Goal: Information Seeking & Learning: Learn about a topic

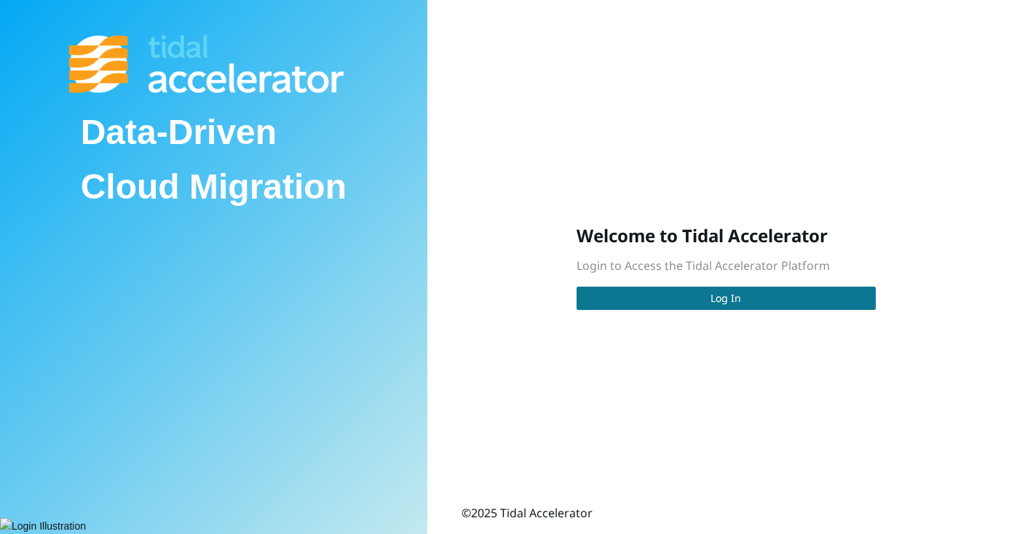
click at [708, 305] on button "Log In" at bounding box center [726, 298] width 299 height 23
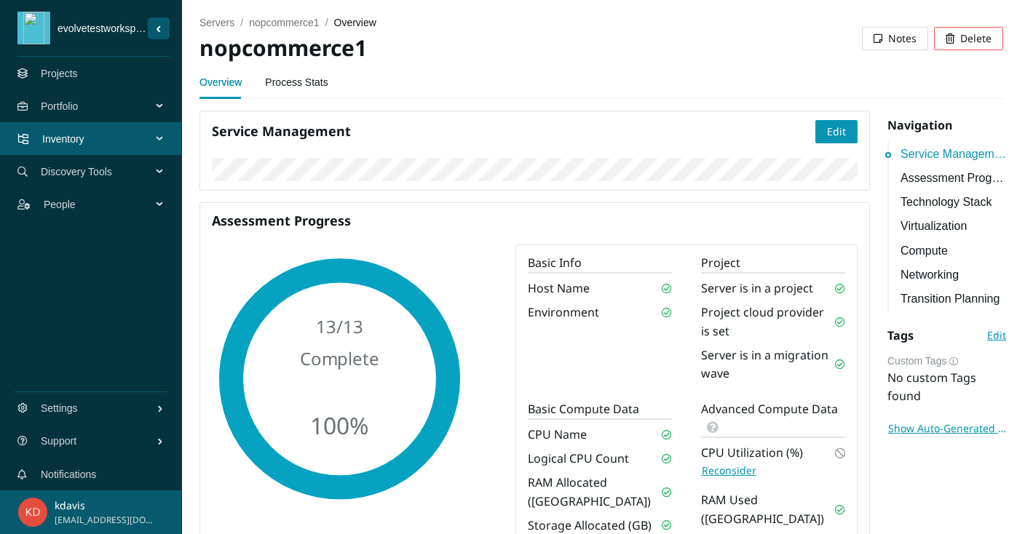
click at [155, 139] on span "Inventory" at bounding box center [99, 139] width 115 height 44
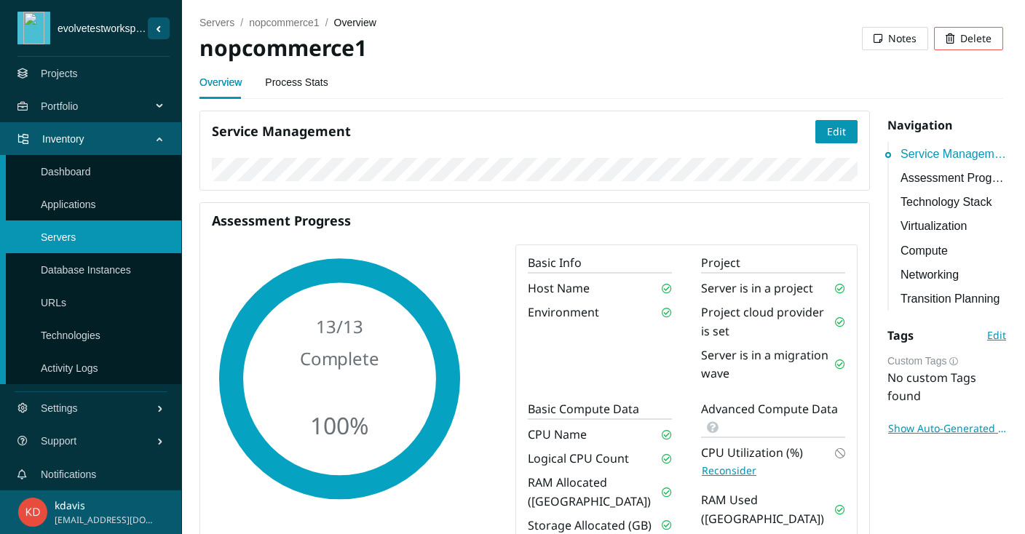
click at [60, 201] on link "Applications" at bounding box center [68, 205] width 55 height 12
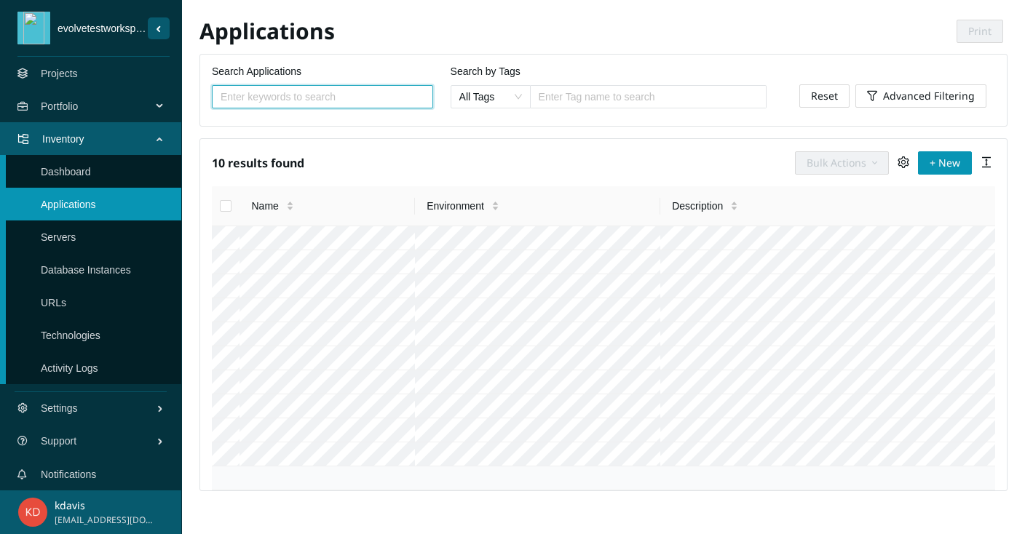
scroll to position [4, 0]
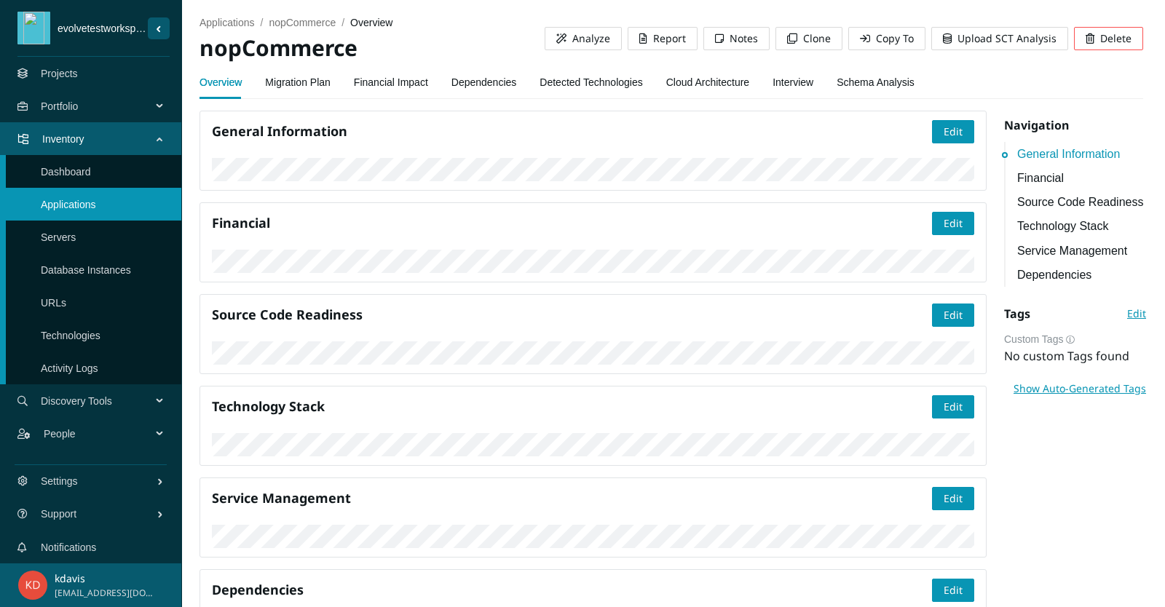
click at [393, 76] on link "Financial Impact" at bounding box center [391, 82] width 74 height 29
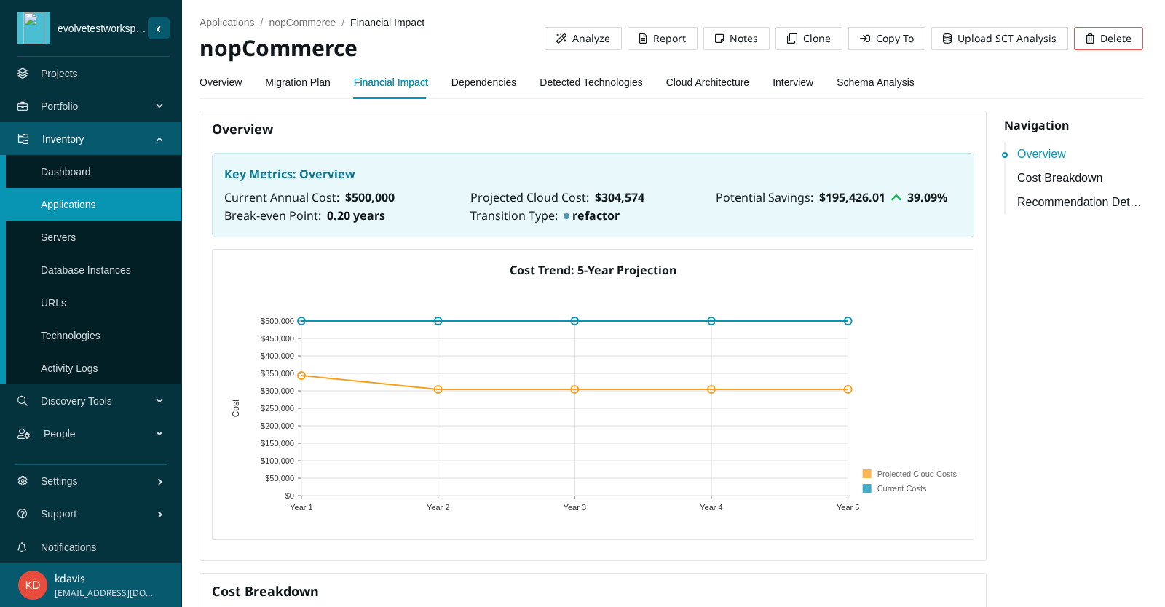
click at [571, 80] on link "Detected Technologies" at bounding box center [591, 82] width 103 height 29
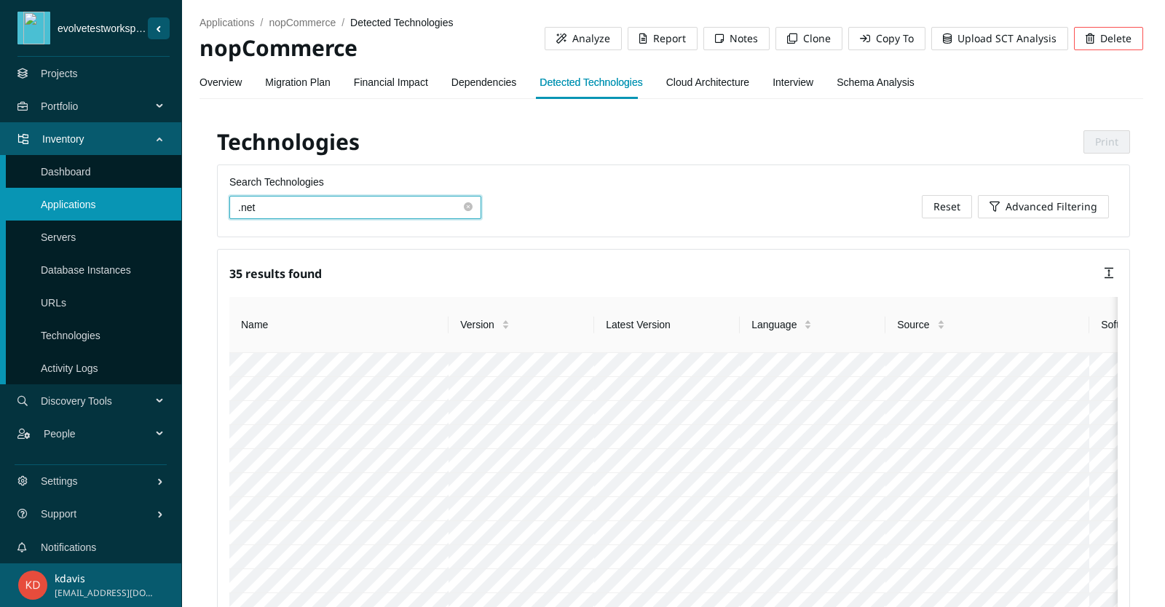
scroll to position [13, 0]
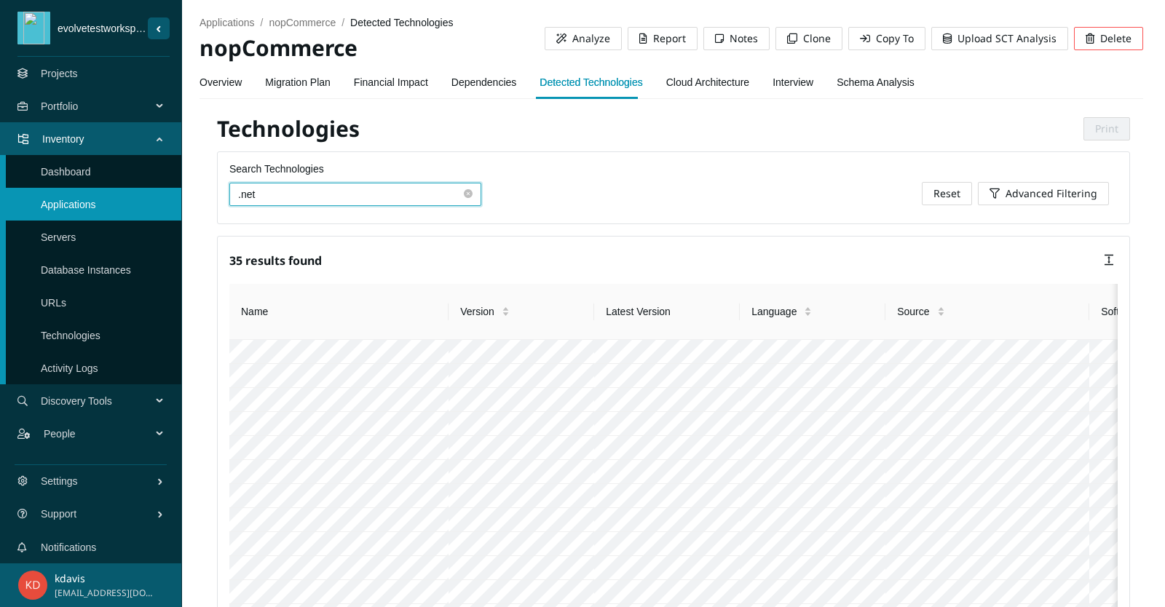
click at [461, 186] on input ".net" at bounding box center [349, 194] width 223 height 16
type input ".net"
click at [663, 130] on h2 "Technologies" at bounding box center [445, 129] width 457 height 30
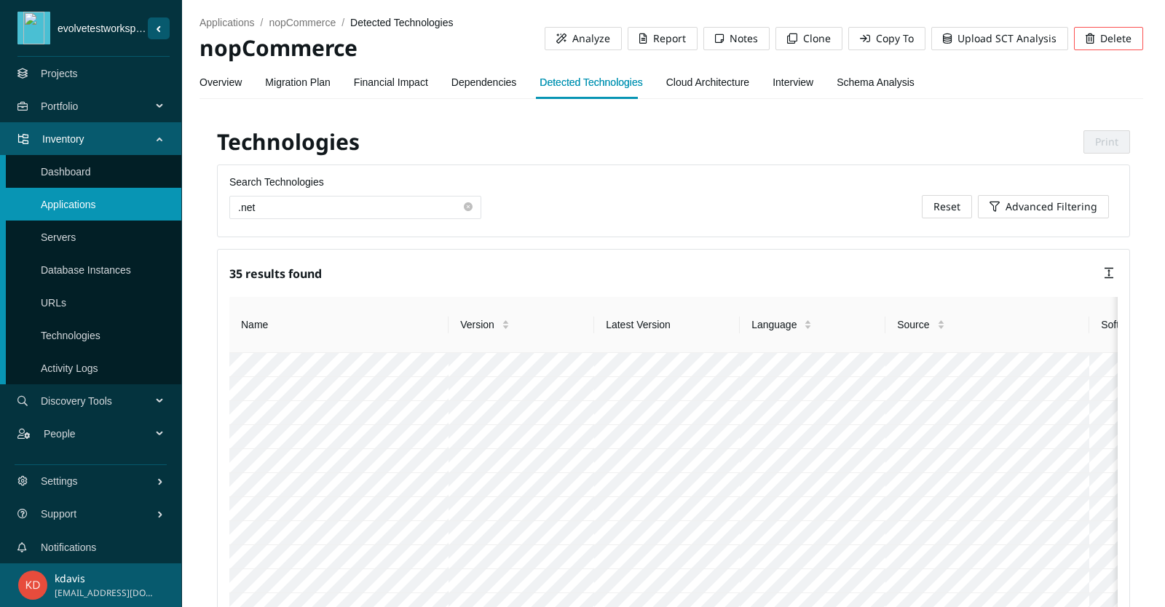
click at [711, 79] on link "Cloud Architecture" at bounding box center [707, 82] width 83 height 29
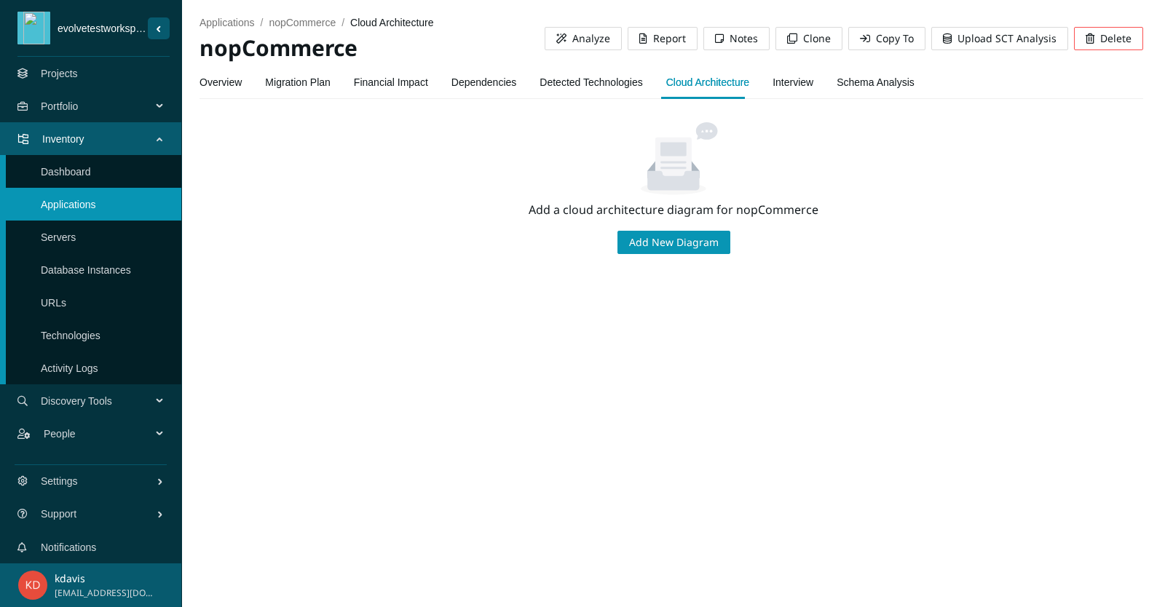
click at [885, 79] on link "Schema Analysis" at bounding box center [876, 82] width 78 height 29
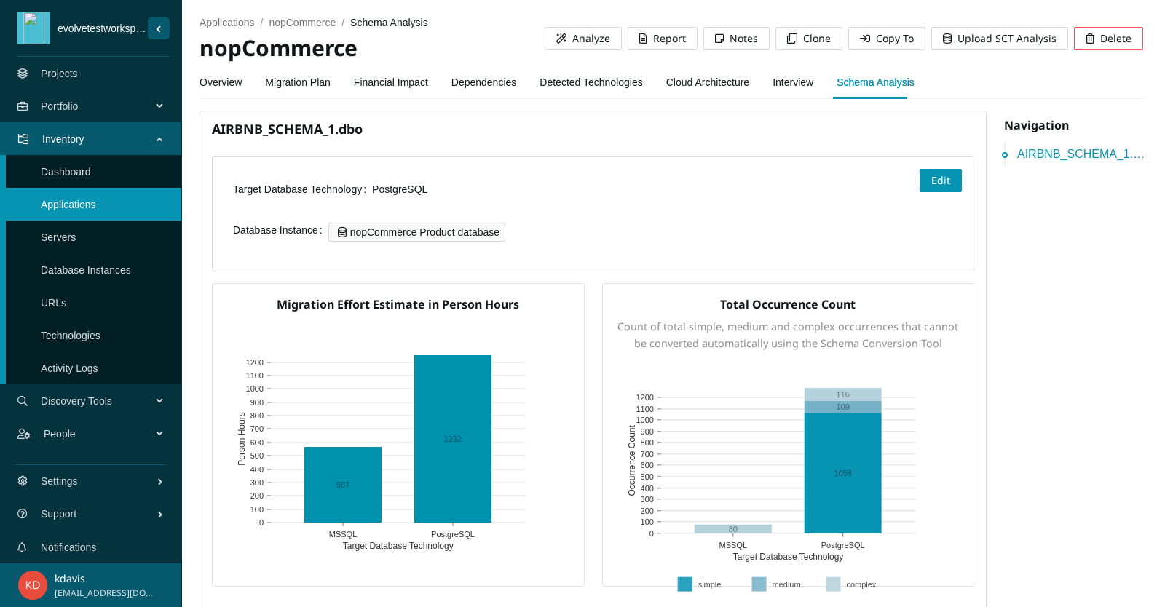
scroll to position [100, 0]
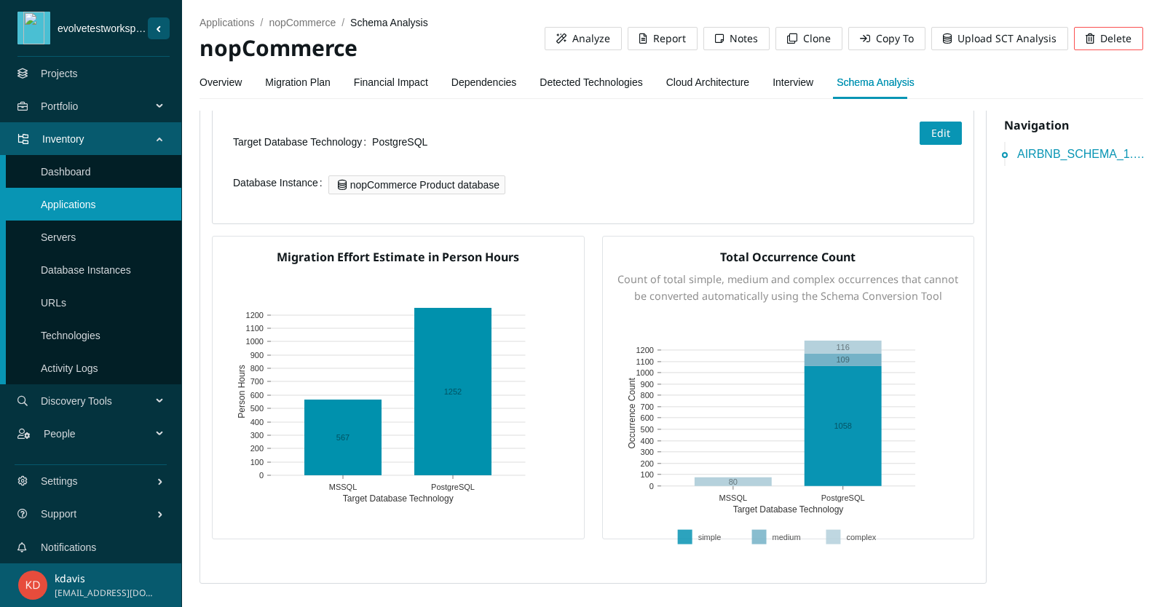
click at [100, 269] on link "Database Instances" at bounding box center [86, 270] width 90 height 12
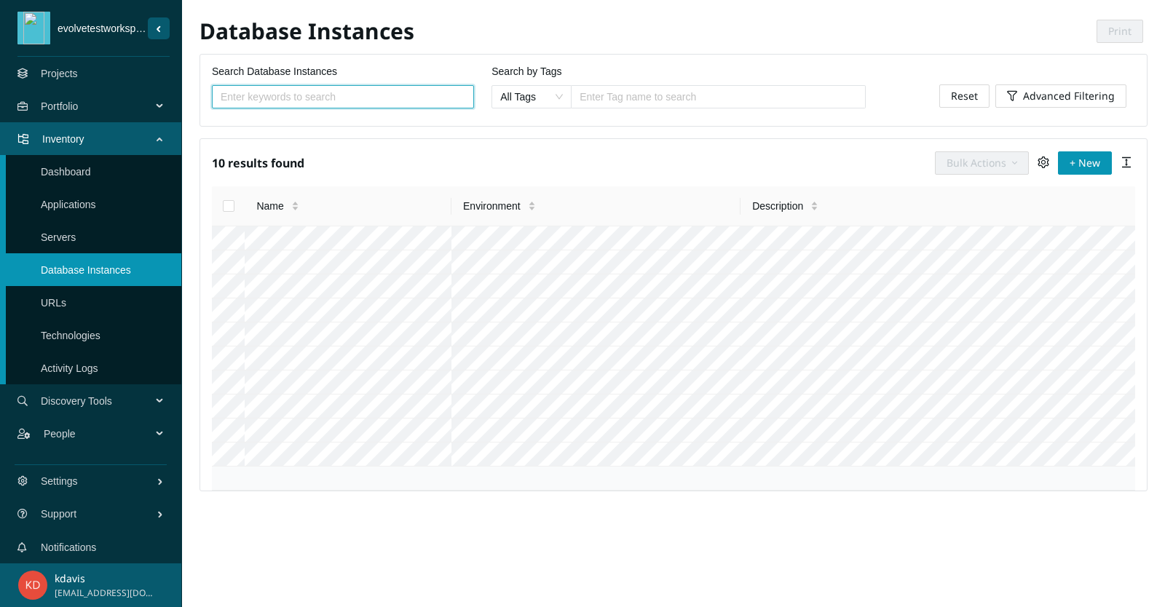
click at [68, 330] on link "Technologies" at bounding box center [71, 336] width 60 height 12
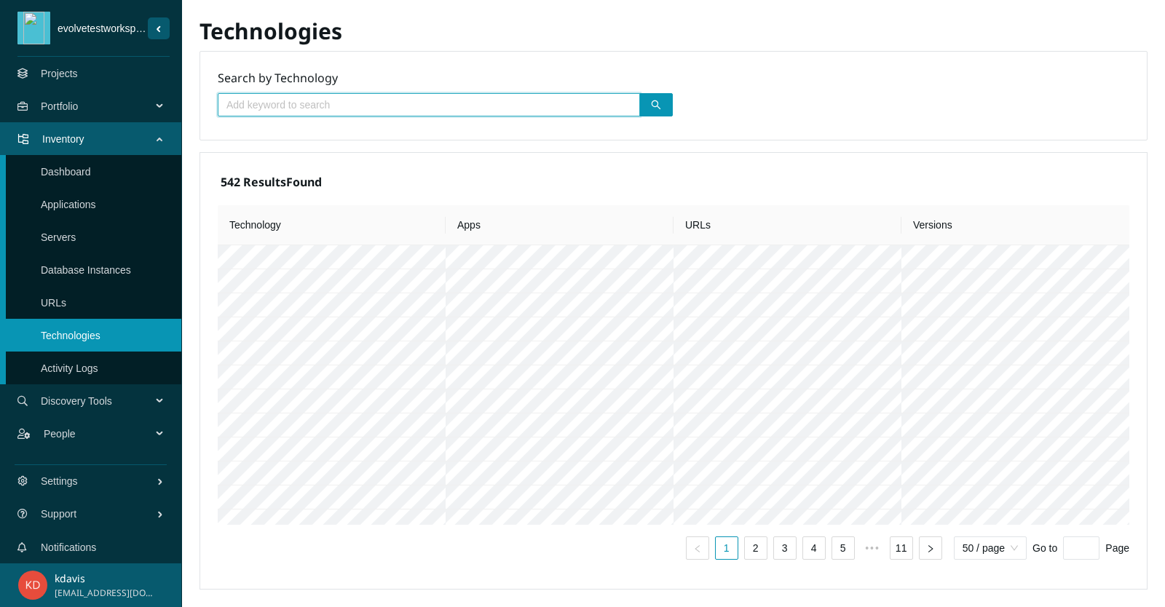
click at [348, 111] on input "text" at bounding box center [422, 105] width 393 height 16
type input "s"
type input ".net"
